Goal: Task Accomplishment & Management: Manage account settings

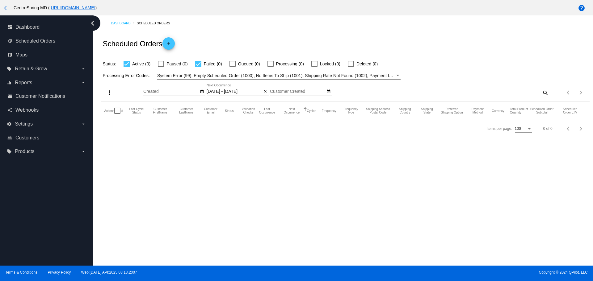
click at [446, 48] on div "Scheduled Orders add" at bounding box center [345, 43] width 488 height 25
drag, startPoint x: 445, startPoint y: 48, endPoint x: 333, endPoint y: 36, distance: 113.4
click at [385, 44] on div "Scheduled Orders add" at bounding box center [345, 43] width 488 height 25
click at [8, 9] on mat-icon "arrow_back" at bounding box center [5, 7] width 7 height 7
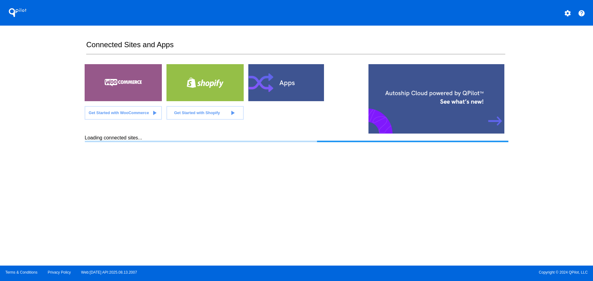
click at [45, 49] on div "QPilot settings help Connected Sites and Apps Get Started with WooCommerce play…" at bounding box center [296, 133] width 593 height 266
drag, startPoint x: 45, startPoint y: 49, endPoint x: 28, endPoint y: 48, distance: 17.0
click at [28, 48] on div "QPilot settings help Connected Sites and Apps Get Started with WooCommerce play…" at bounding box center [296, 133] width 593 height 266
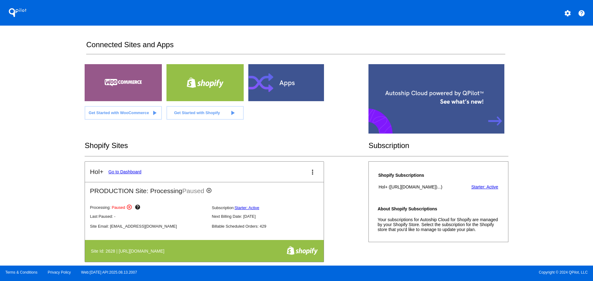
click at [120, 171] on link "Go to Dashboard" at bounding box center [124, 172] width 33 height 5
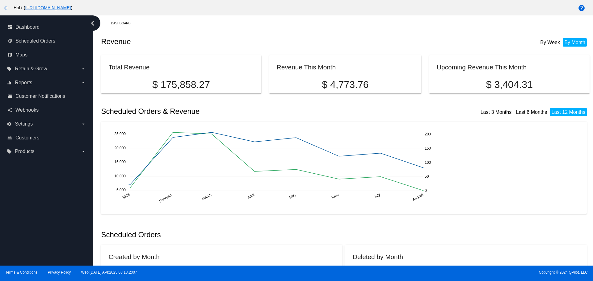
click at [252, 42] on h2 "Revenue" at bounding box center [223, 41] width 244 height 9
drag, startPoint x: 245, startPoint y: 40, endPoint x: 191, endPoint y: 38, distance: 53.5
click at [216, 37] on h2 "Revenue" at bounding box center [223, 41] width 244 height 9
click at [35, 40] on span "Scheduled Orders" at bounding box center [35, 41] width 40 height 6
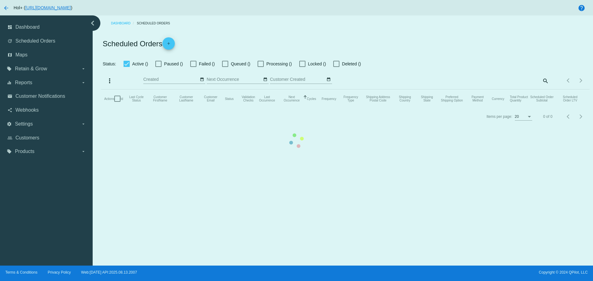
checkbox input "true"
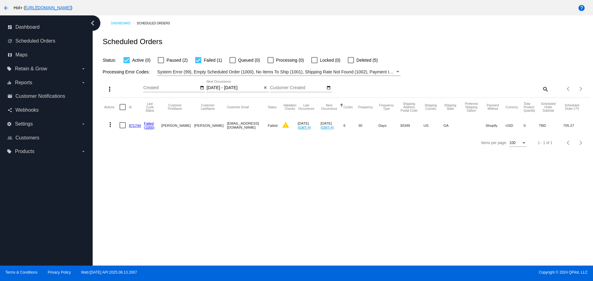
click at [228, 86] on input "08/16/2025 - 08/19/2025" at bounding box center [235, 88] width 56 height 5
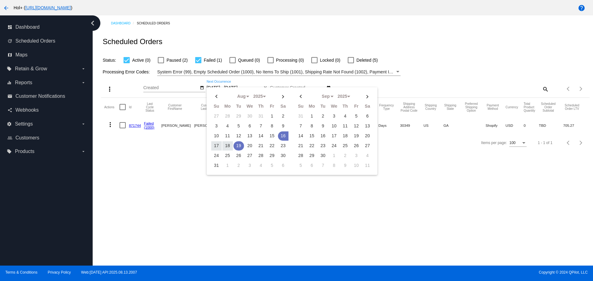
click at [237, 144] on td "19" at bounding box center [238, 145] width 11 height 9
type input "[DATE] - [DATE]"
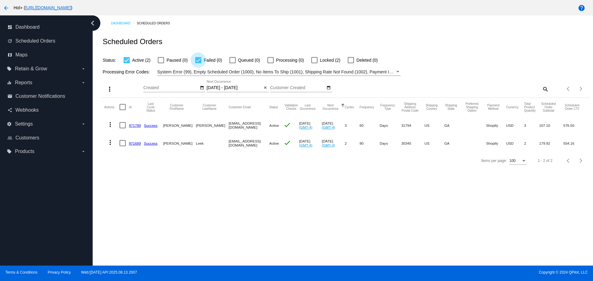
click at [198, 62] on div at bounding box center [198, 60] width 6 height 6
click at [198, 63] on input "Failed (0)" at bounding box center [198, 63] width 0 height 0
checkbox input "false"
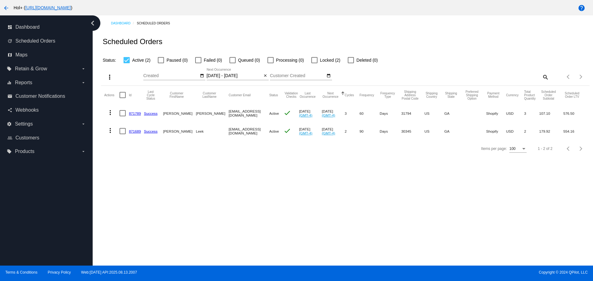
click at [123, 96] on mat-table "Actions Id Last Cycle Status Customer FirstName Customer LastName Customer Emai…" at bounding box center [345, 113] width 488 height 54
click at [111, 79] on mat-icon "more_vert" at bounding box center [109, 77] width 7 height 7
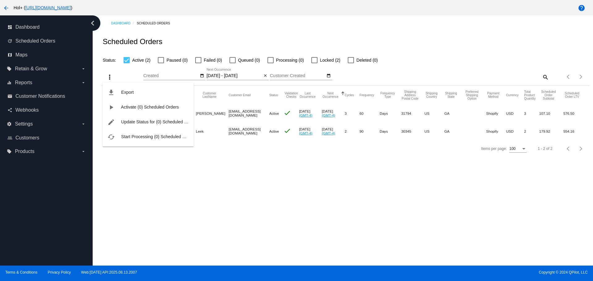
click at [146, 191] on div at bounding box center [296, 140] width 593 height 281
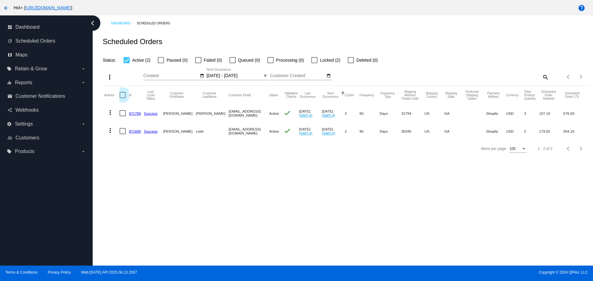
click at [122, 95] on div at bounding box center [123, 95] width 6 height 6
click at [122, 98] on input "checkbox" at bounding box center [122, 98] width 0 height 0
checkbox input "true"
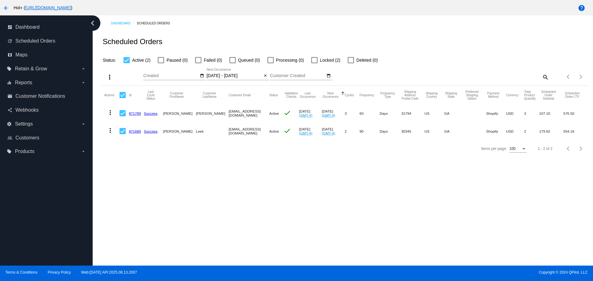
click at [110, 77] on mat-icon "more_vert" at bounding box center [109, 77] width 7 height 7
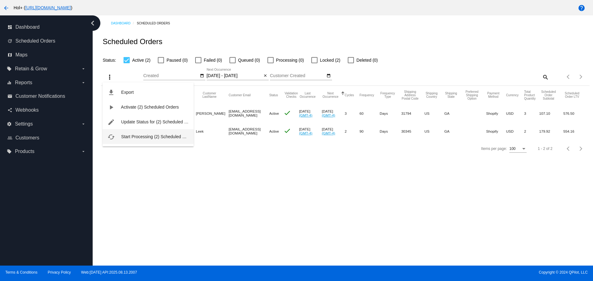
click at [136, 134] on button "cached Start Processing (2) Scheduled Orders" at bounding box center [148, 136] width 91 height 15
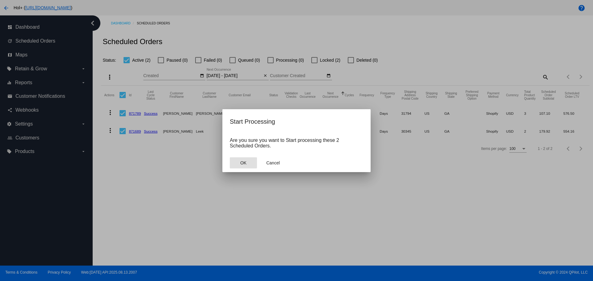
click at [241, 161] on span "OK" at bounding box center [243, 163] width 6 height 5
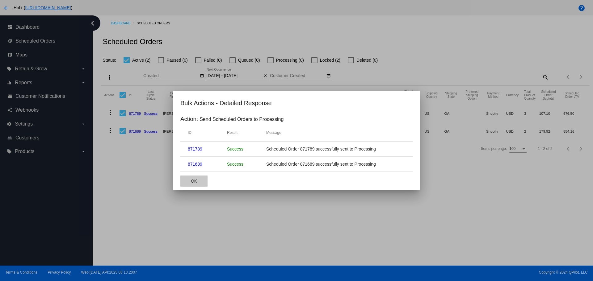
click at [194, 182] on span "OK" at bounding box center [194, 181] width 6 height 5
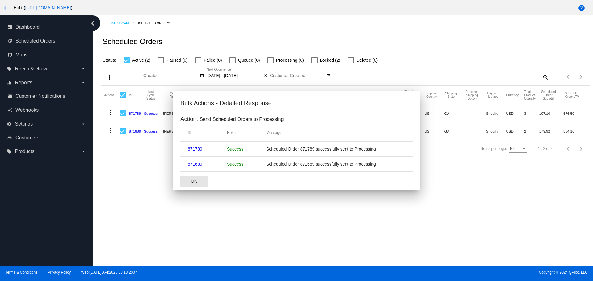
click at [403, 191] on mat-dialog-actions "OK" at bounding box center [296, 181] width 232 height 19
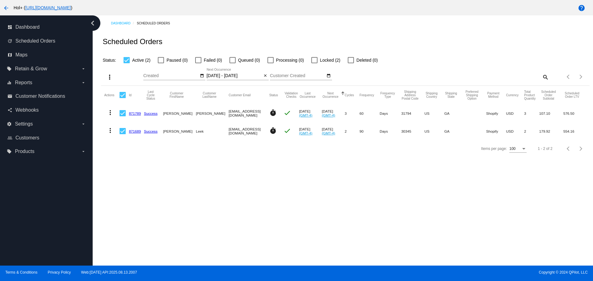
click at [415, 198] on div "Dashboard Scheduled Orders Scheduled Orders Status: Active (2) Paused (0) Faile…" at bounding box center [343, 140] width 500 height 250
drag, startPoint x: 415, startPoint y: 198, endPoint x: 264, endPoint y: 203, distance: 151.7
click at [269, 204] on div "Dashboard Scheduled Orders Scheduled Orders Status: Active (2) Paused (0) Faile…" at bounding box center [343, 140] width 500 height 250
click at [312, 25] on div "Dashboard Scheduled Orders" at bounding box center [350, 24] width 478 height 10
drag, startPoint x: 313, startPoint y: 25, endPoint x: 265, endPoint y: 25, distance: 47.9
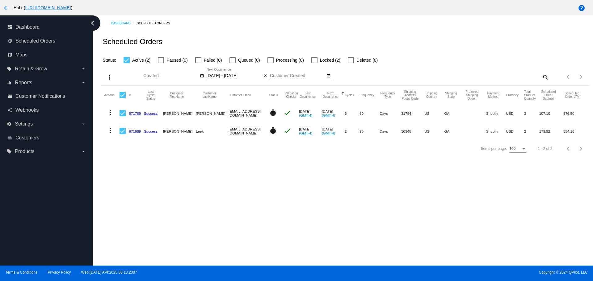
click at [265, 25] on div "Dashboard Scheduled Orders" at bounding box center [350, 24] width 478 height 10
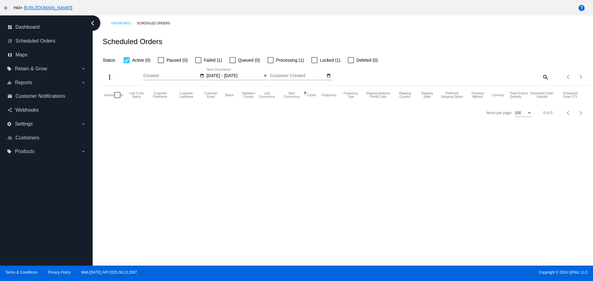
click at [198, 60] on div at bounding box center [198, 60] width 6 height 6
click at [198, 63] on input "Failed (1)" at bounding box center [198, 63] width 0 height 0
checkbox input "true"
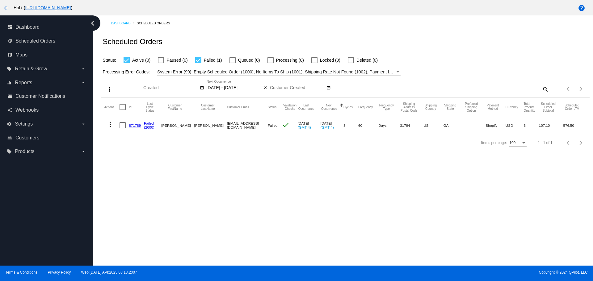
click at [133, 124] on link "871789" at bounding box center [135, 126] width 12 height 4
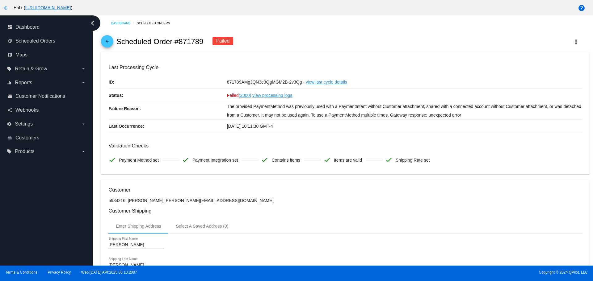
click at [111, 43] on link "arrow_back" at bounding box center [107, 41] width 12 height 12
